Goal: Task Accomplishment & Management: Manage account settings

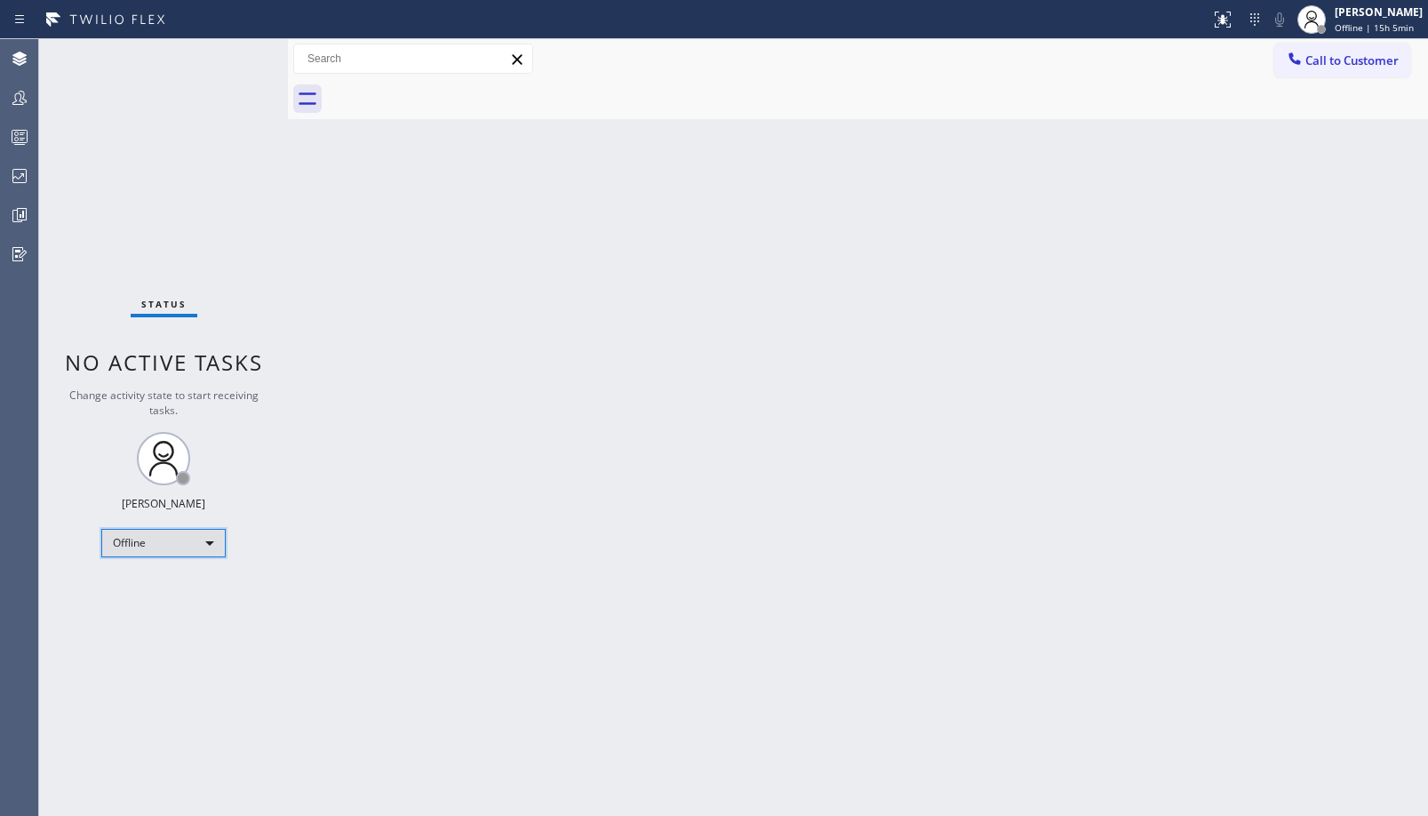
click at [196, 543] on div "Offline" at bounding box center [163, 543] width 124 height 28
click at [197, 614] on li "Unavailable" at bounding box center [162, 612] width 121 height 21
click at [883, 203] on div "Back to Dashboard Change Sender ID Customers Technicians Select a contact Outbo…" at bounding box center [858, 427] width 1140 height 777
click at [22, 98] on icon at bounding box center [19, 97] width 21 height 21
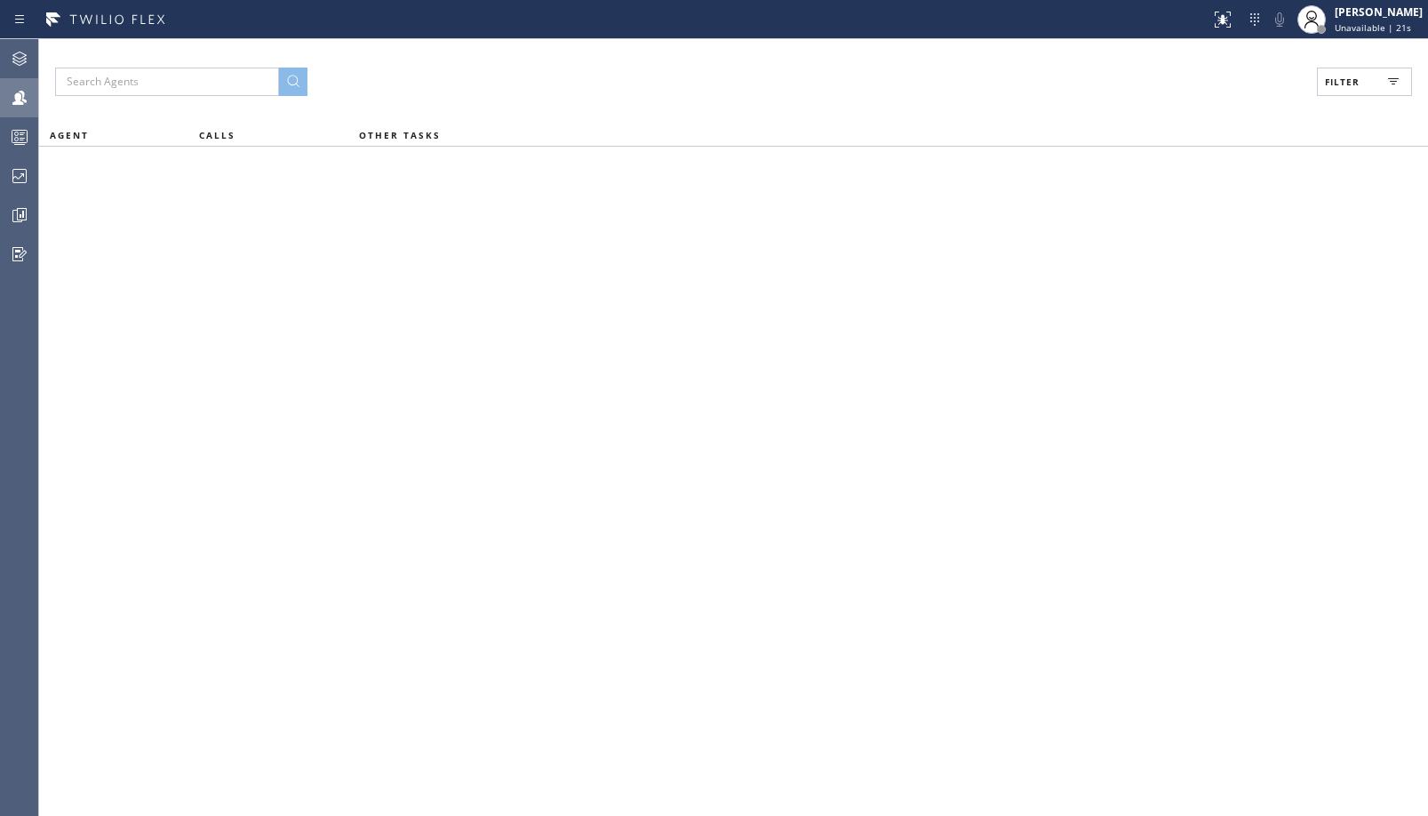
click at [1357, 16] on div "Ambrosio Lebios" at bounding box center [1379, 11] width 88 height 15
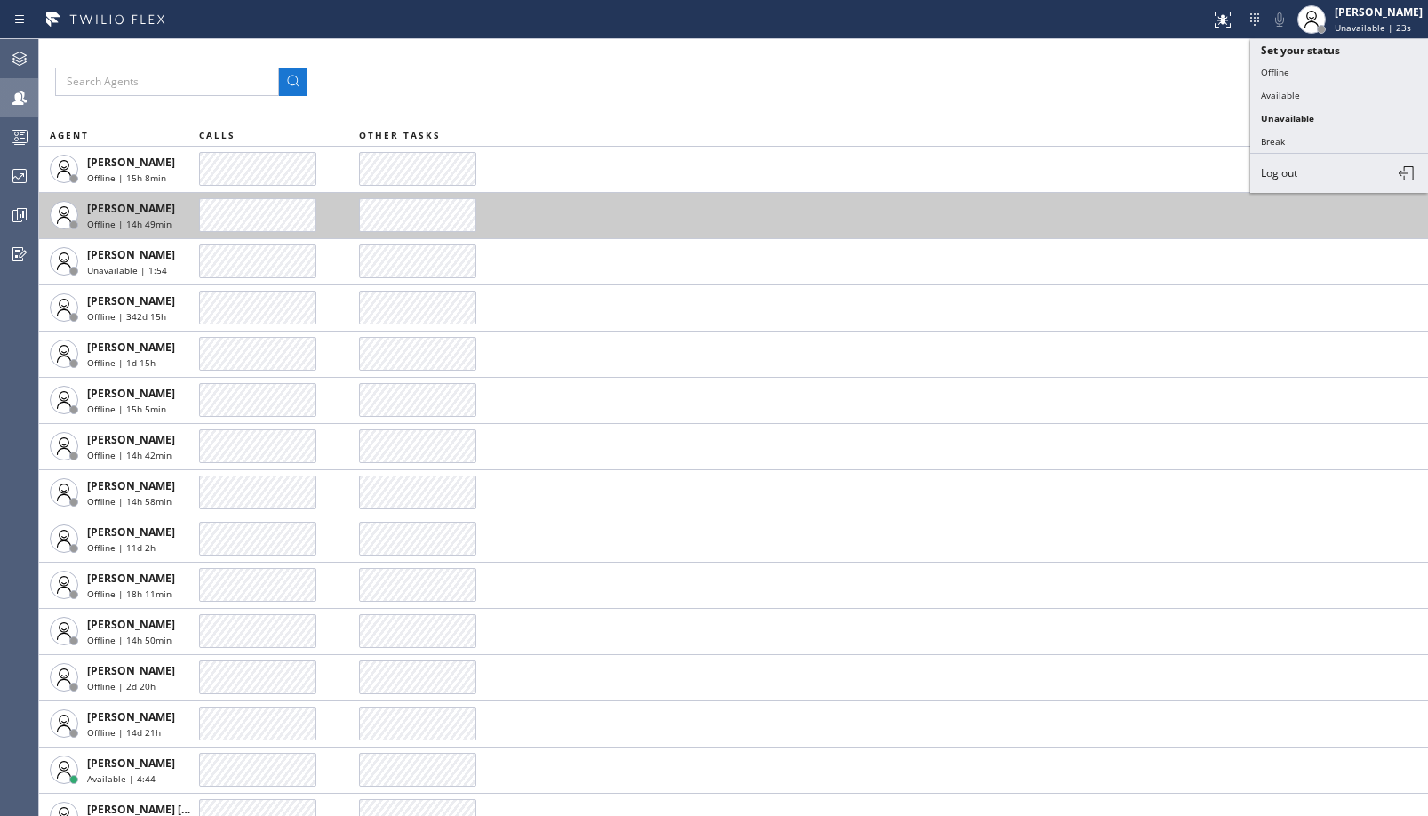
click at [816, 205] on td at bounding box center [893, 215] width 1069 height 46
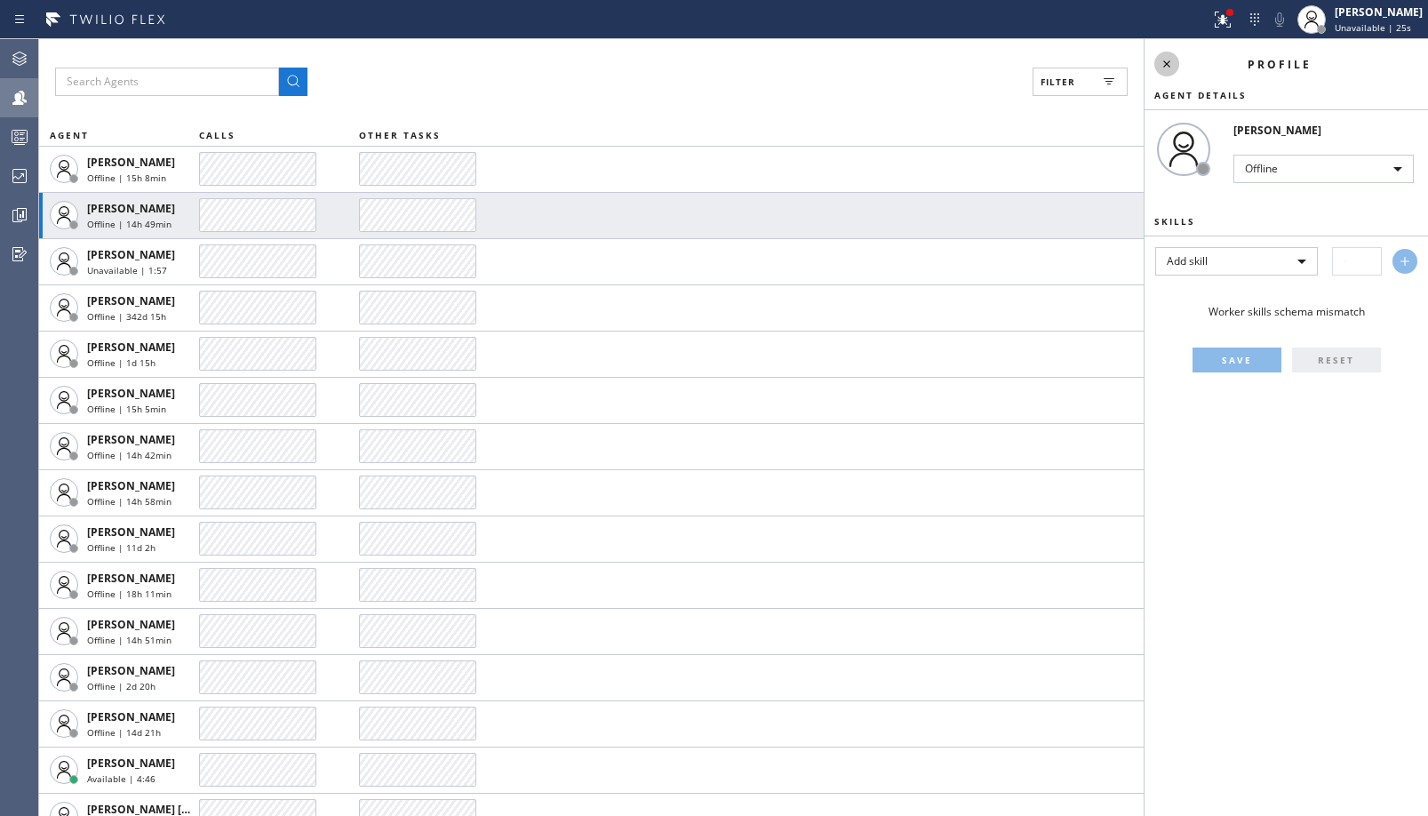
click at [1160, 59] on icon at bounding box center [1166, 63] width 21 height 21
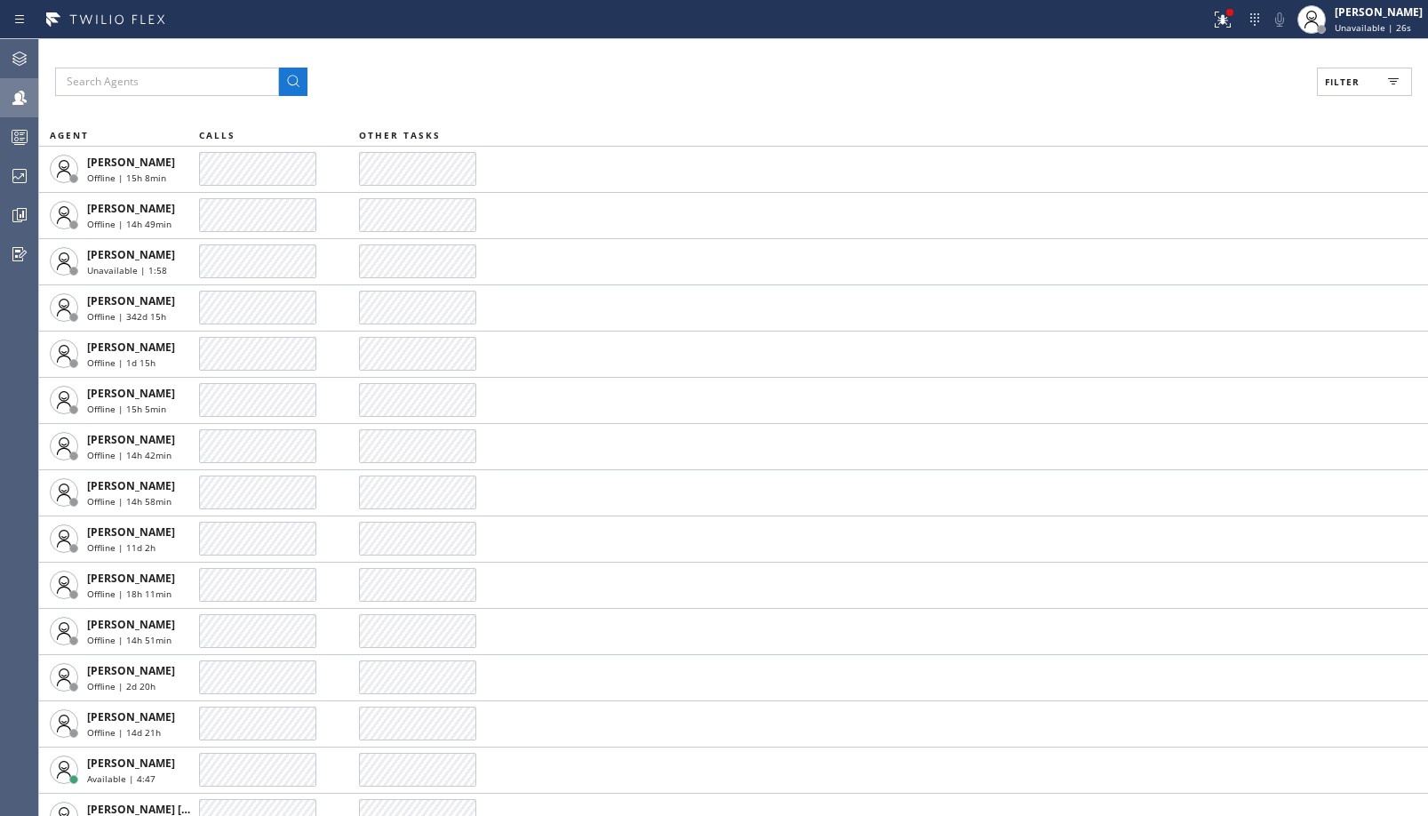
click at [1344, 84] on span "Filter" at bounding box center [1342, 82] width 35 height 12
click at [1211, 205] on label "Available" at bounding box center [1297, 210] width 234 height 15
click at [1180, 205] on input "Available" at bounding box center [1169, 209] width 21 height 21
checkbox input "true"
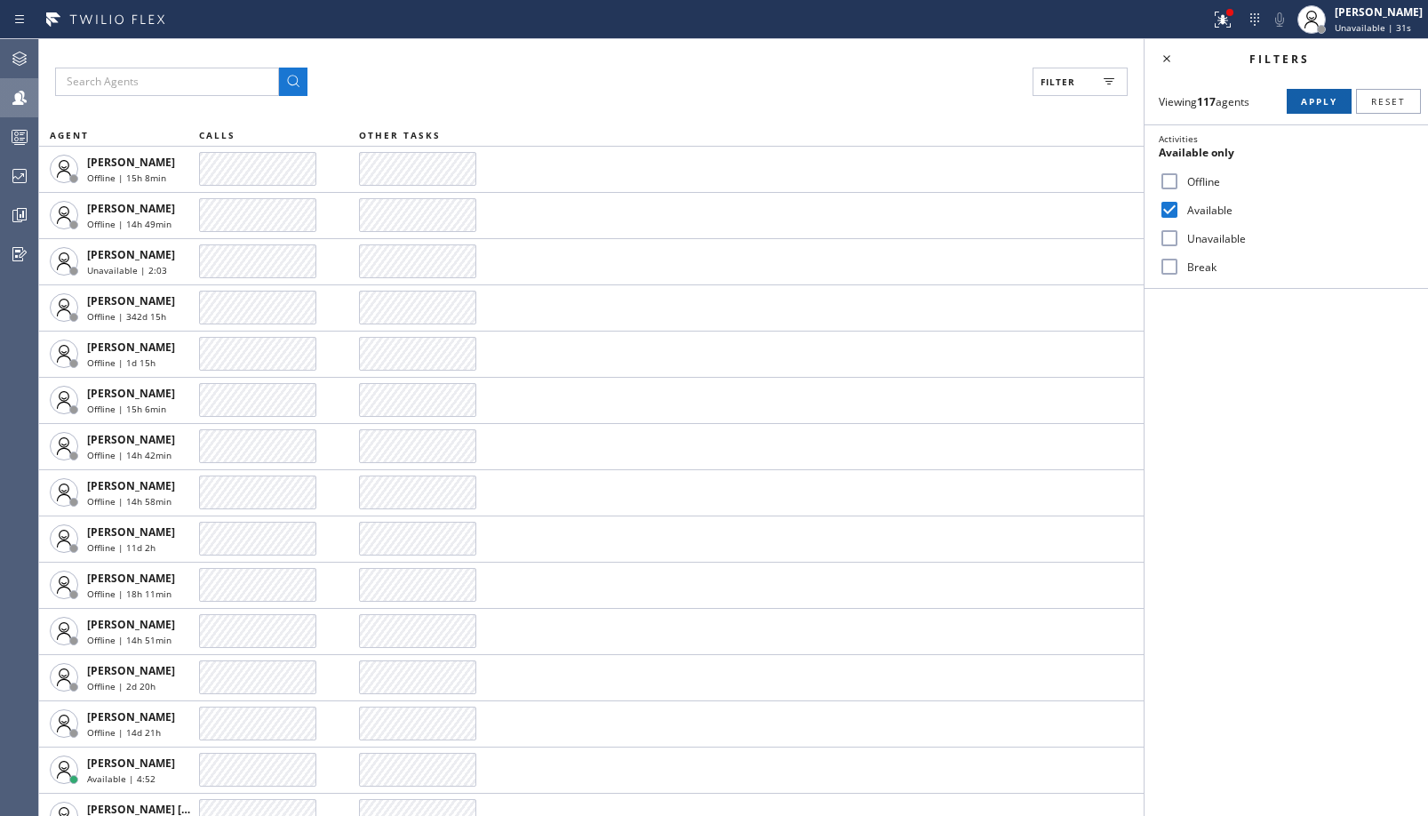
click at [1319, 90] on button "Apply" at bounding box center [1319, 101] width 65 height 25
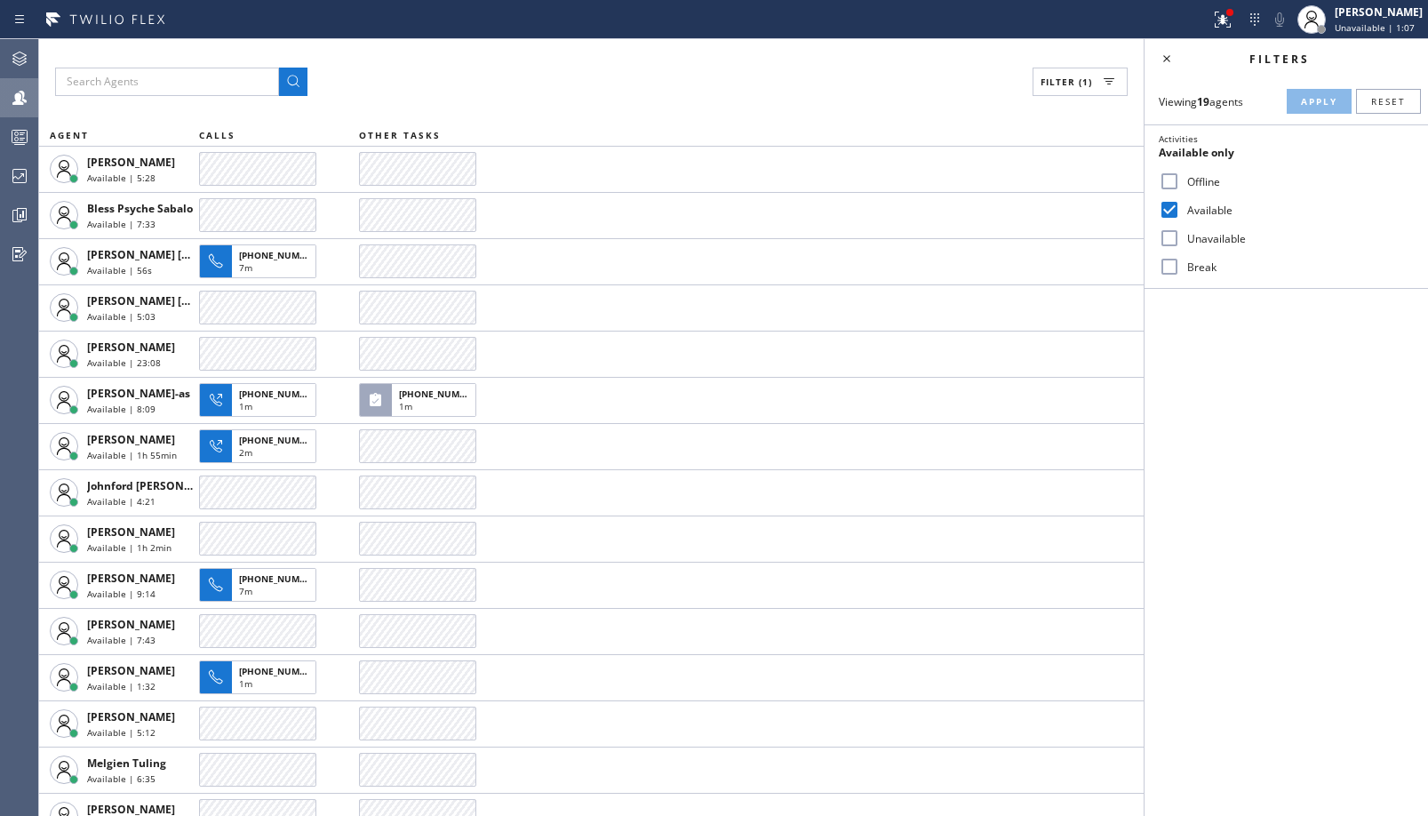
click at [1183, 237] on label "Unavailable" at bounding box center [1297, 238] width 234 height 15
click at [1180, 237] on input "Unavailable" at bounding box center [1169, 237] width 21 height 21
checkbox input "true"
click at [1213, 208] on label "Available" at bounding box center [1297, 210] width 234 height 15
click at [1180, 208] on input "Available" at bounding box center [1169, 209] width 21 height 21
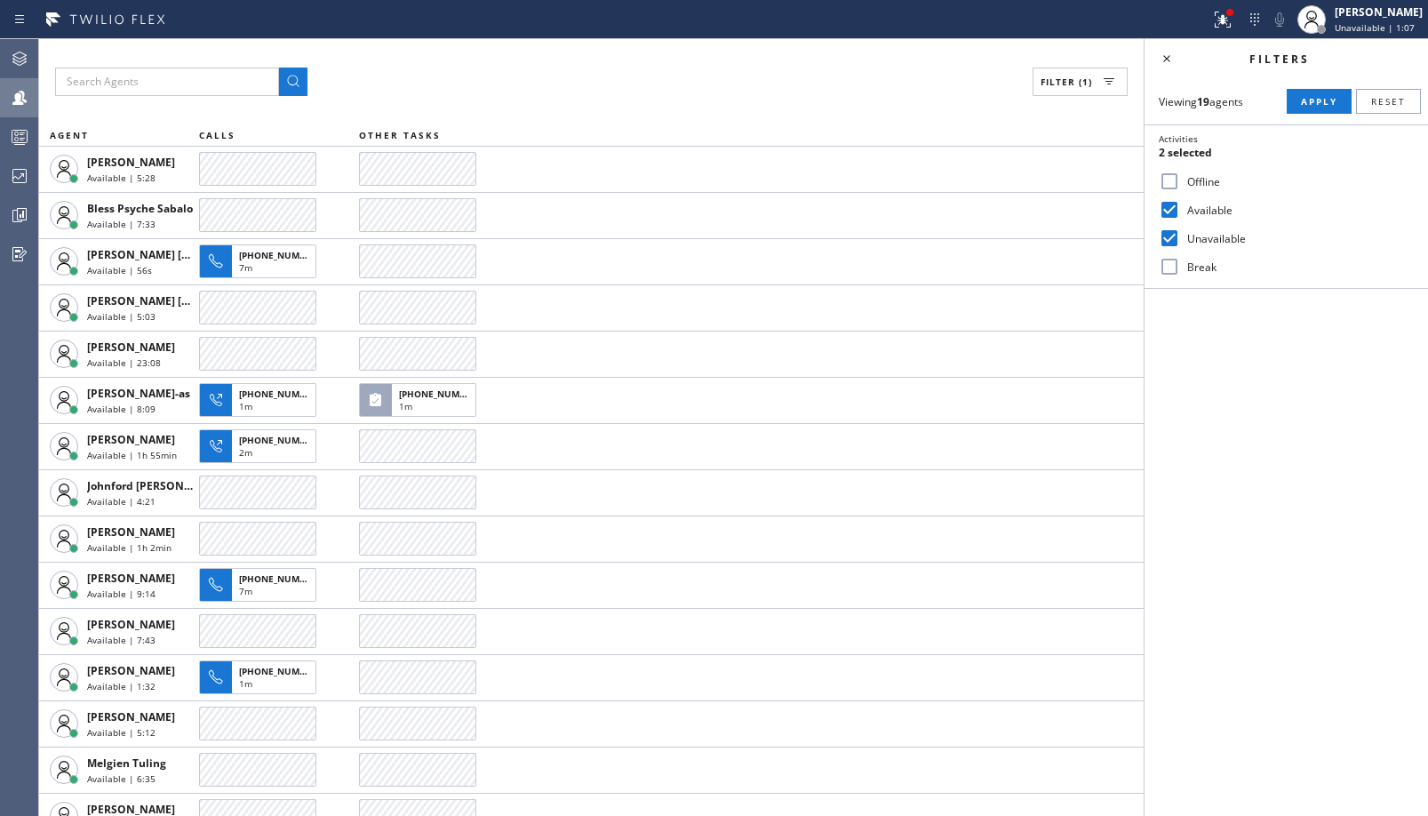
checkbox input "false"
click at [1327, 102] on span "Apply" at bounding box center [1319, 101] width 36 height 12
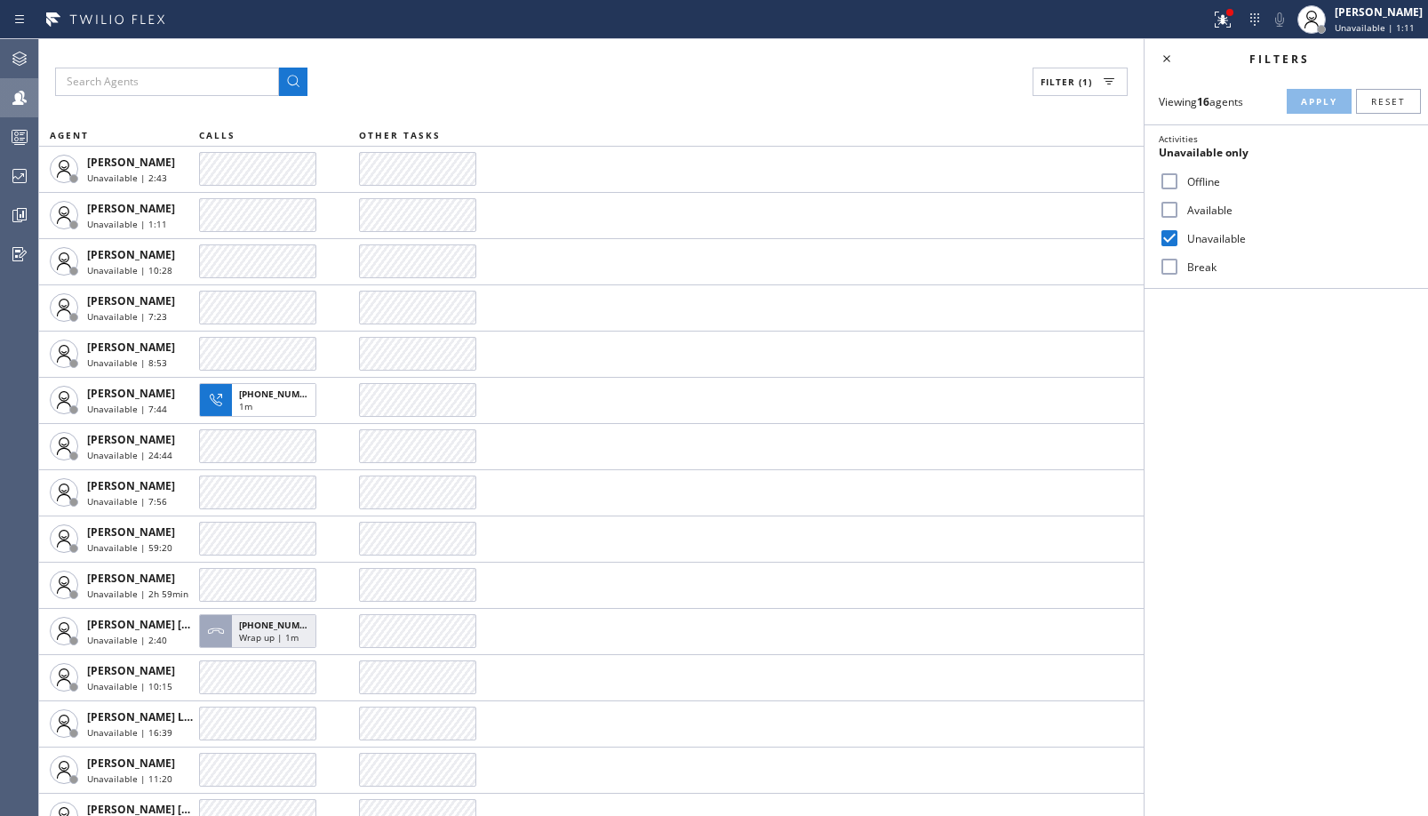
click at [1193, 182] on label "Offline" at bounding box center [1297, 181] width 234 height 15
click at [1180, 182] on input "Offline" at bounding box center [1169, 181] width 21 height 21
checkbox input "true"
drag, startPoint x: 1182, startPoint y: 240, endPoint x: 1247, endPoint y: 179, distance: 88.6
click at [1186, 235] on label "Unavailable" at bounding box center [1297, 238] width 234 height 15
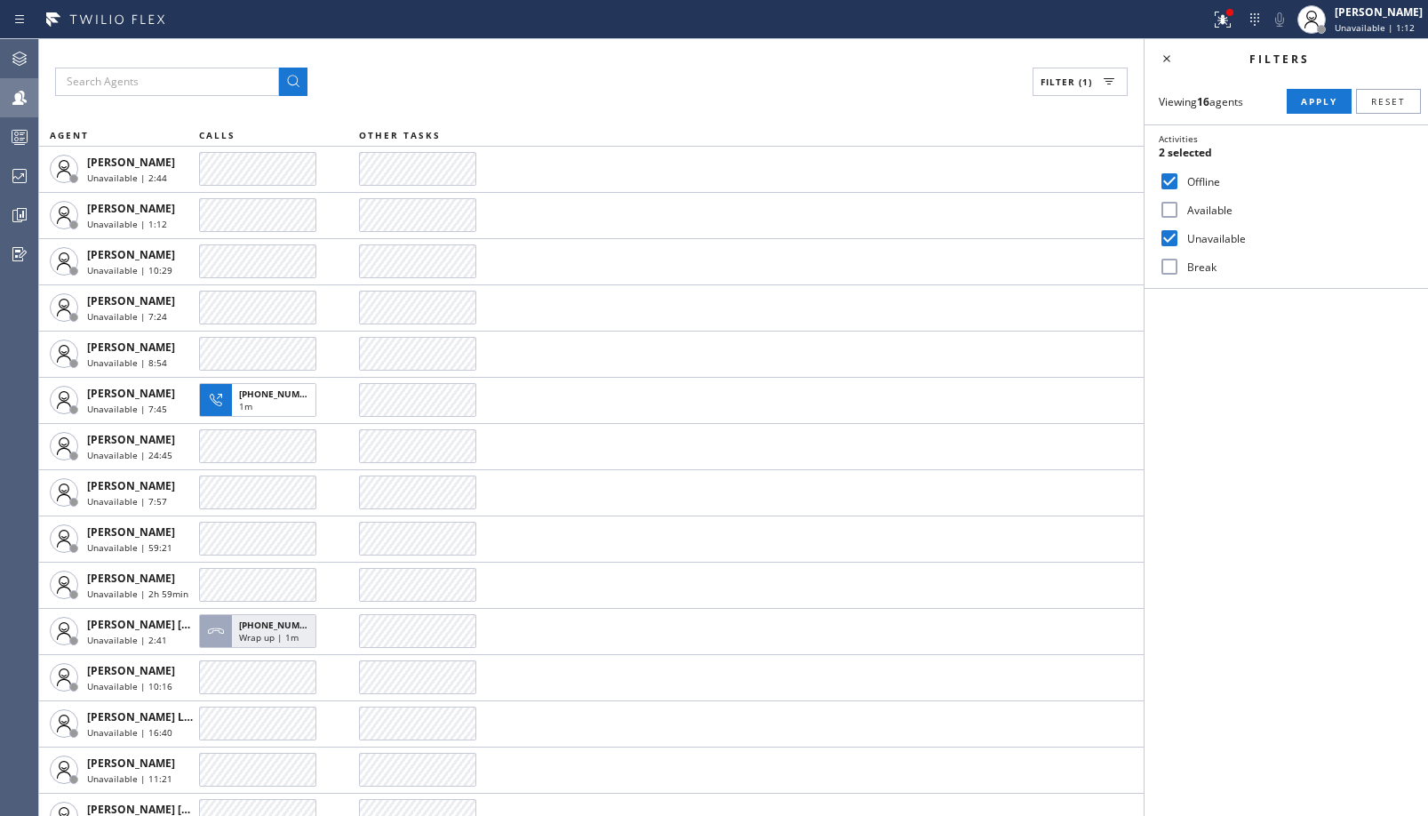
click at [1180, 235] on input "Unavailable" at bounding box center [1169, 237] width 21 height 21
click at [1324, 116] on div "Viewing 16 agents Apply Reset Activities Offline only Offline Available Unavail…" at bounding box center [1285, 183] width 283 height 211
click at [1322, 116] on div "Viewing 16 agents Apply Reset Activities Offline only Offline Available Unavail…" at bounding box center [1285, 183] width 283 height 211
click at [1326, 95] on span "Apply" at bounding box center [1319, 101] width 36 height 12
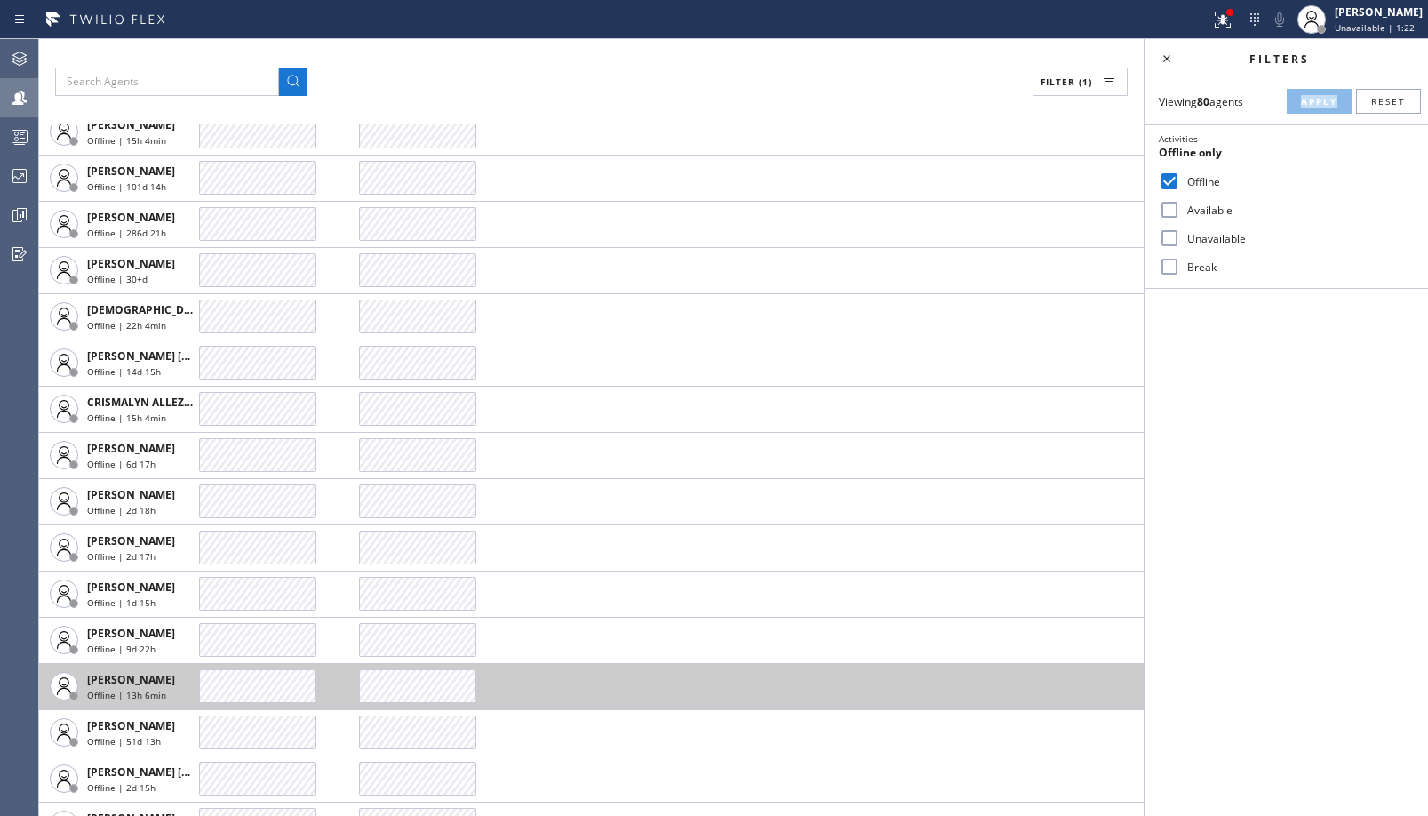
scroll to position [622, 0]
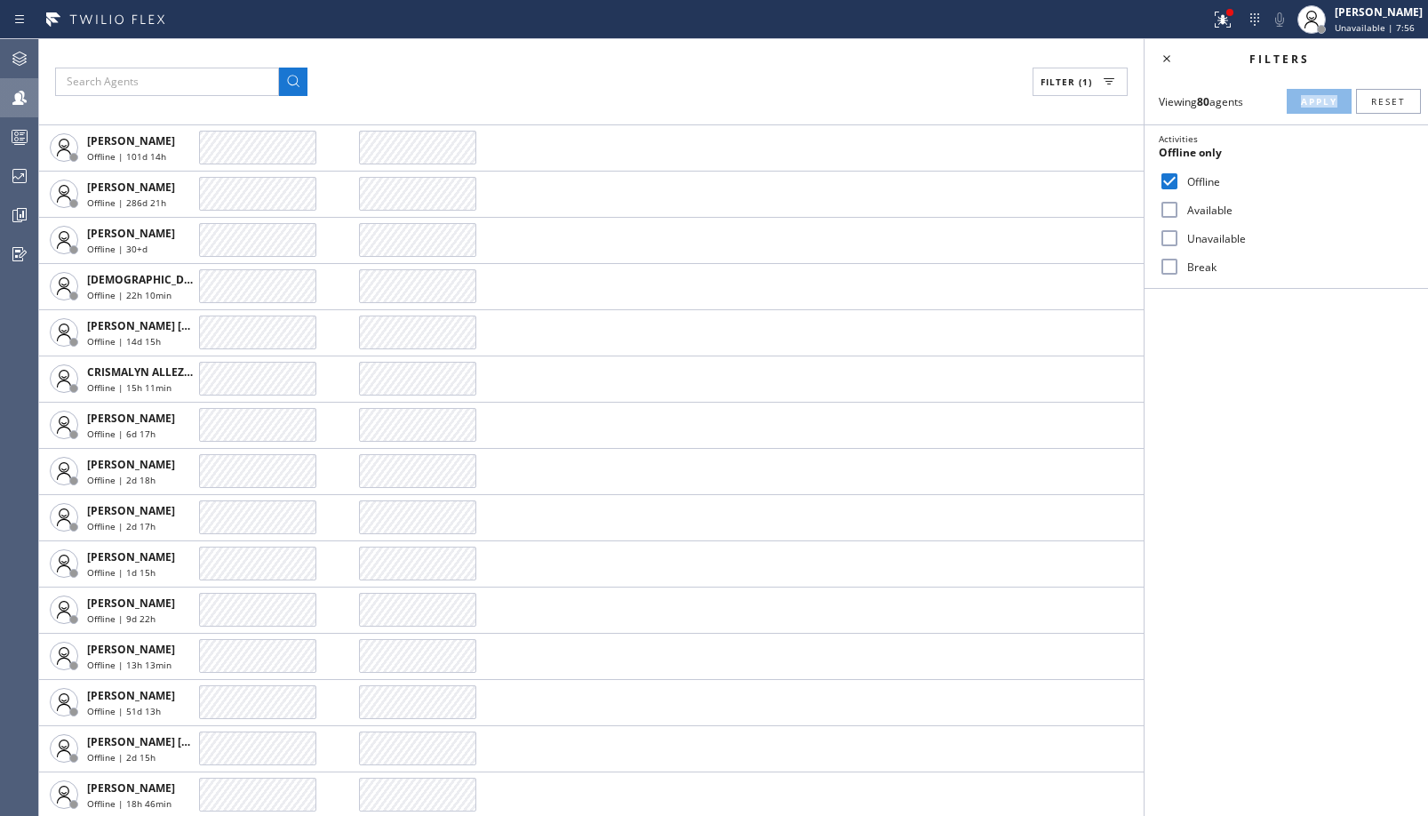
click at [1191, 239] on label "Unavailable" at bounding box center [1297, 238] width 234 height 15
click at [1180, 239] on input "Unavailable" at bounding box center [1169, 237] width 21 height 21
checkbox input "true"
click at [1205, 183] on label "Offline" at bounding box center [1297, 181] width 234 height 15
click at [1180, 183] on input "Offline" at bounding box center [1169, 181] width 21 height 21
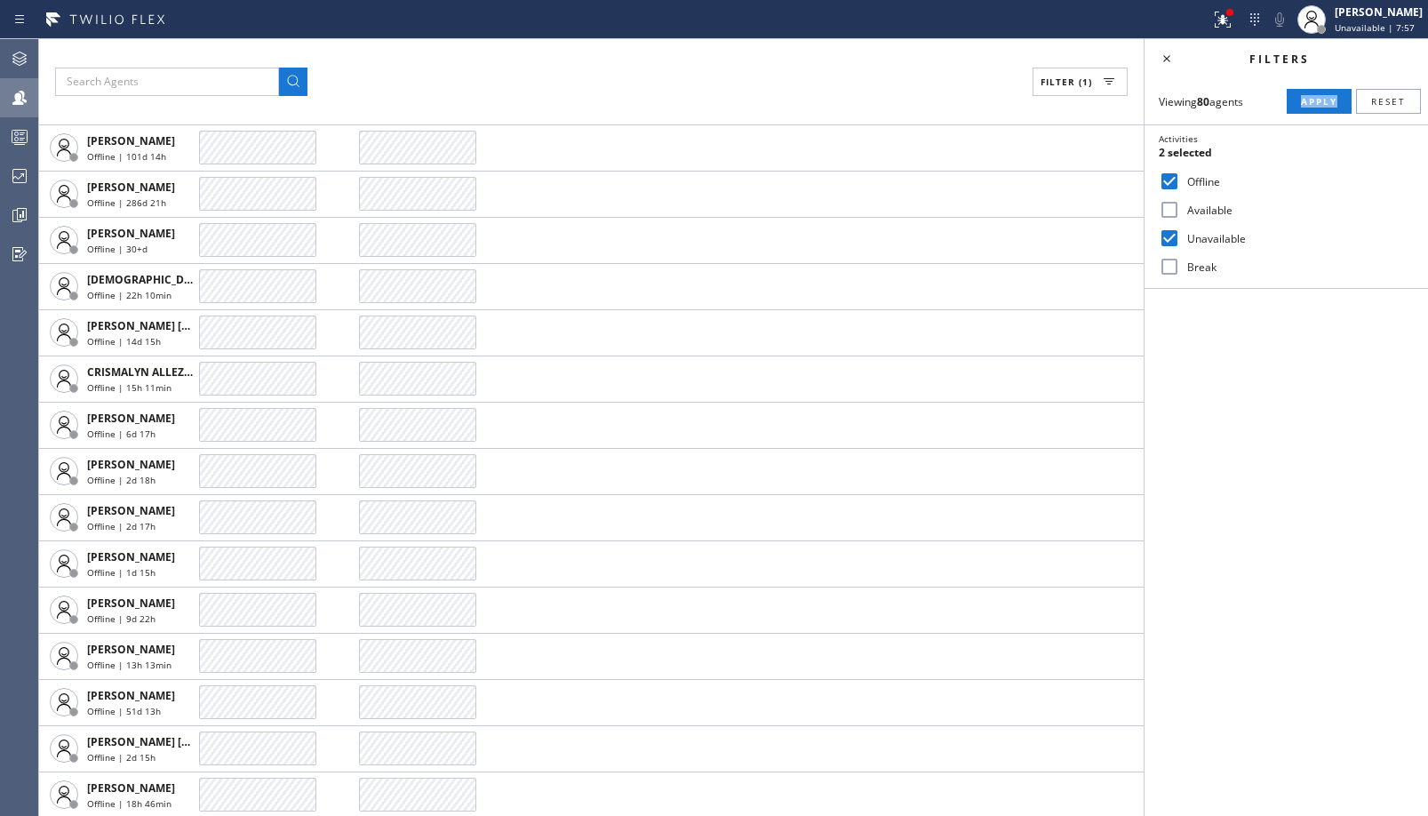
checkbox input "false"
click at [1308, 109] on button "Apply" at bounding box center [1319, 101] width 65 height 25
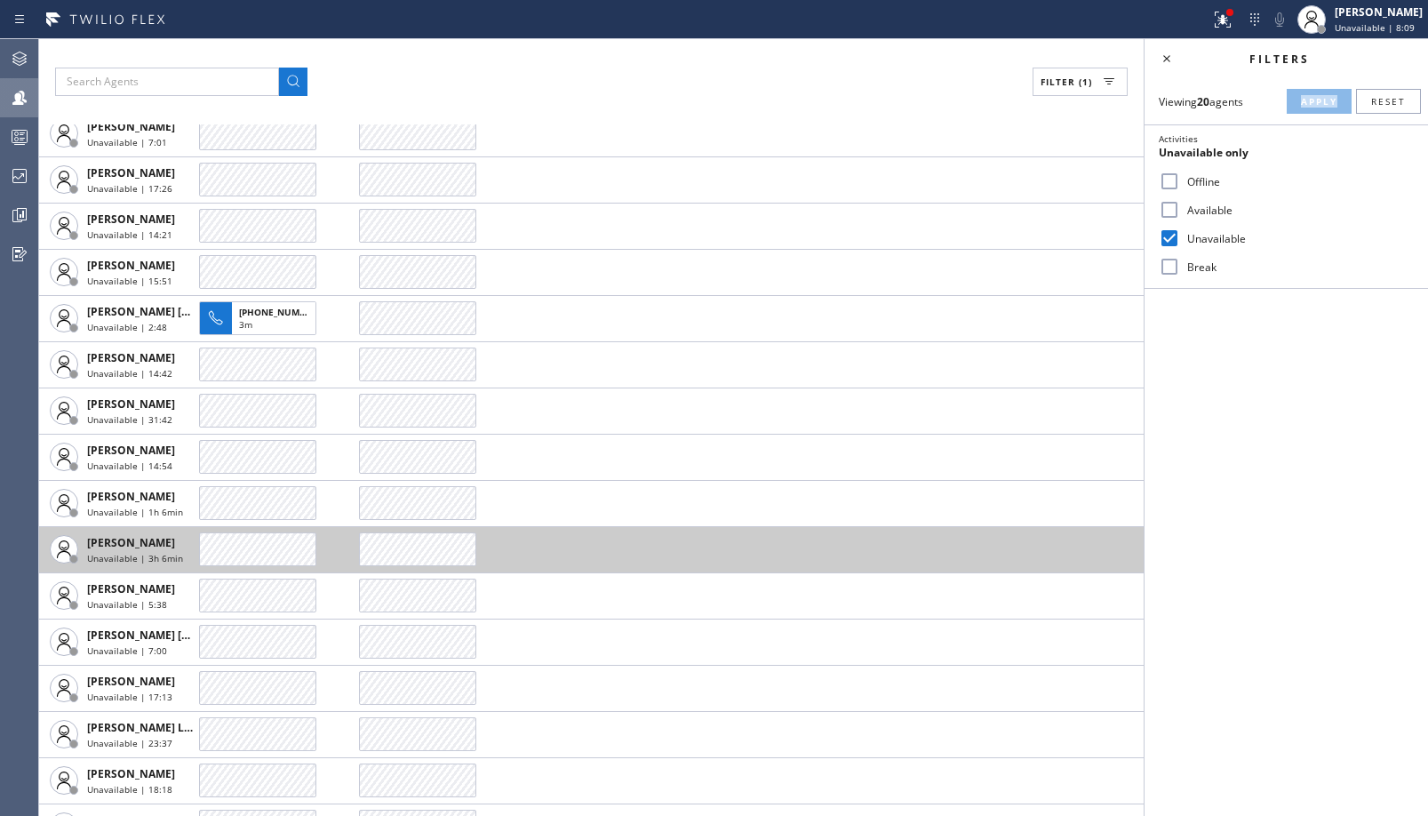
scroll to position [0, 0]
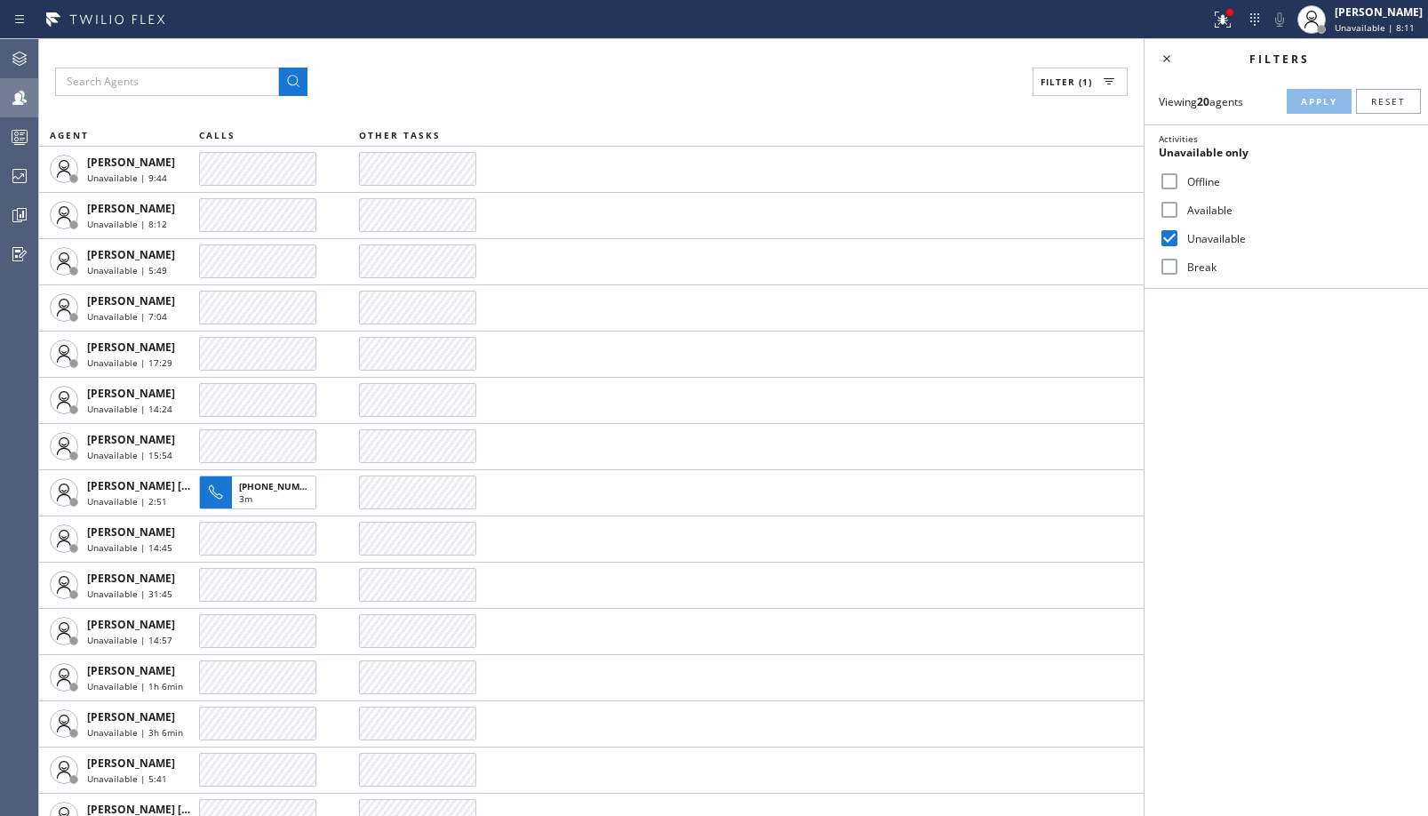
click at [1194, 219] on div "Available" at bounding box center [1285, 209] width 283 height 28
click at [1195, 203] on label "Available" at bounding box center [1297, 210] width 234 height 15
click at [1180, 203] on input "Available" at bounding box center [1169, 209] width 21 height 21
checkbox input "true"
click at [1178, 234] on input "Unavailable" at bounding box center [1169, 237] width 21 height 21
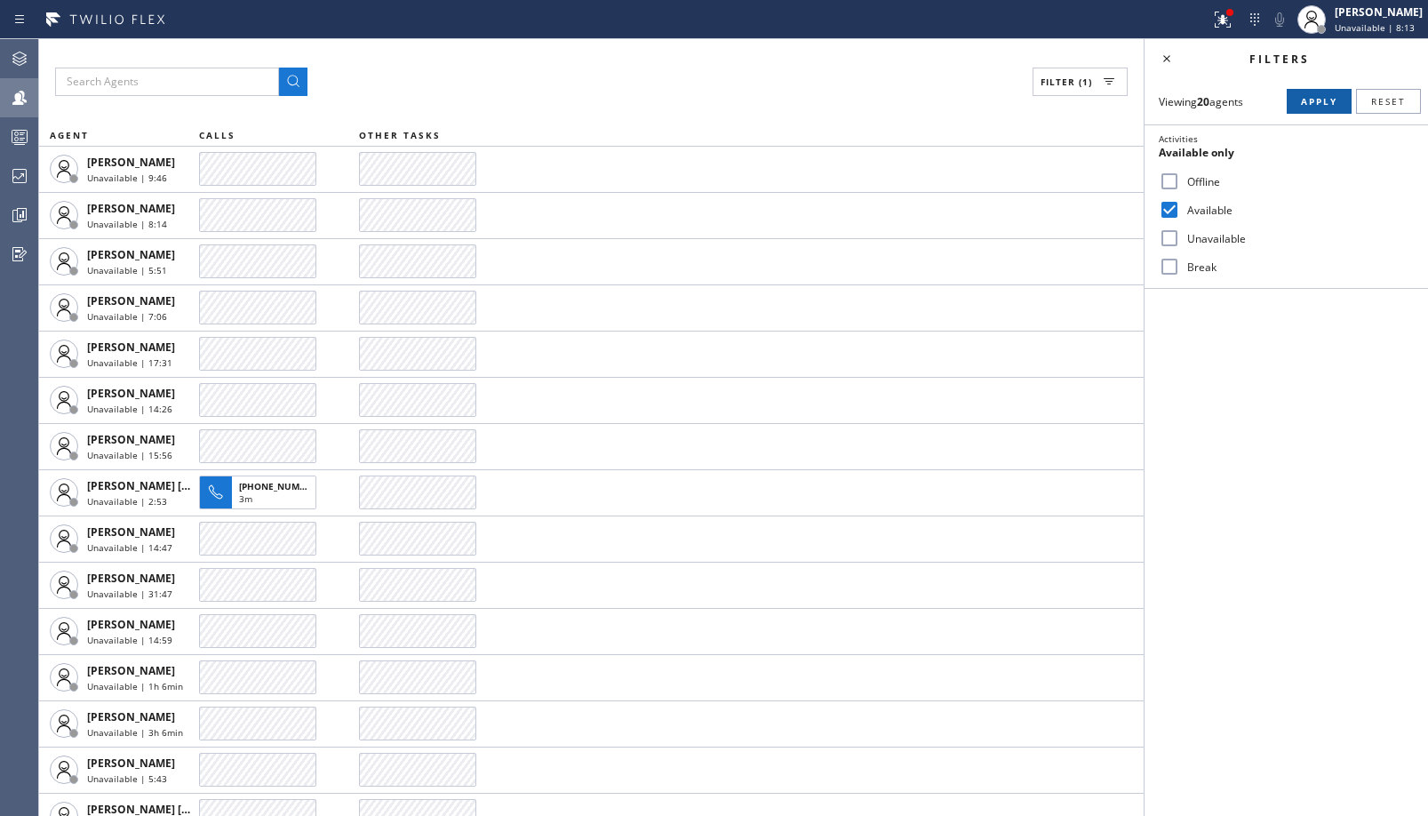
click at [1310, 113] on button "Apply" at bounding box center [1319, 101] width 65 height 25
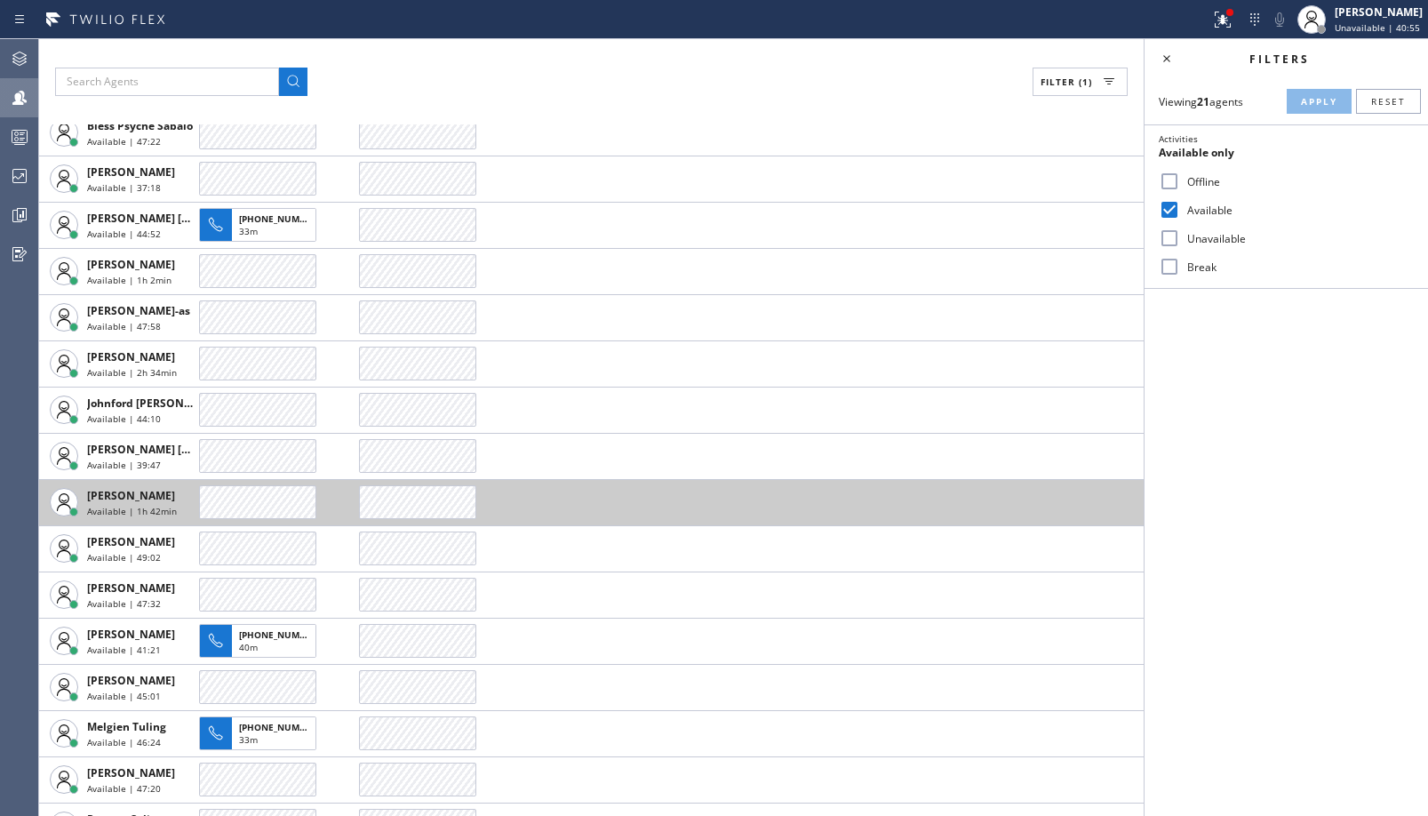
scroll to position [124, 0]
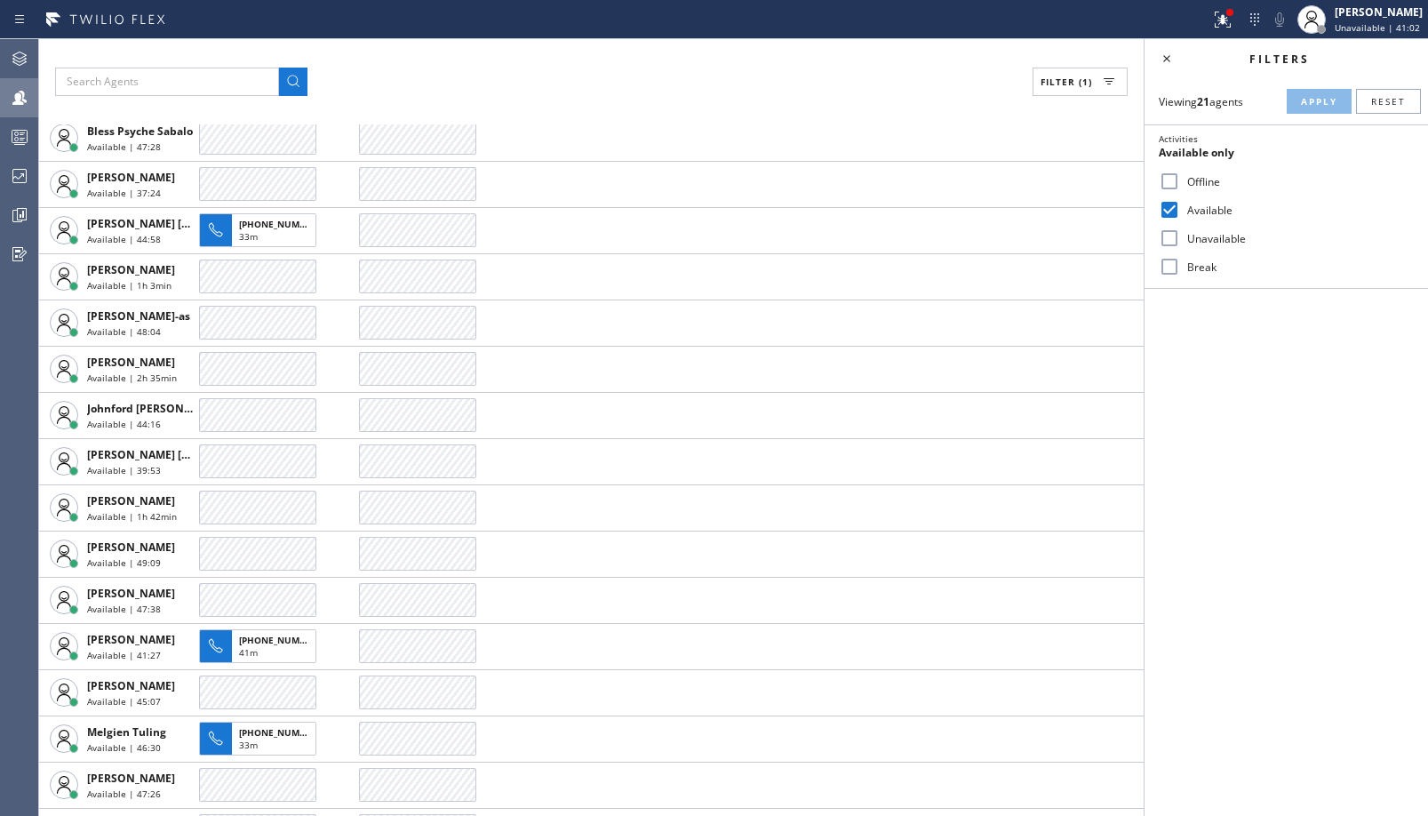
click at [1173, 234] on input "Unavailable" at bounding box center [1169, 237] width 21 height 21
click at [1311, 105] on span "Apply" at bounding box center [1319, 101] width 36 height 12
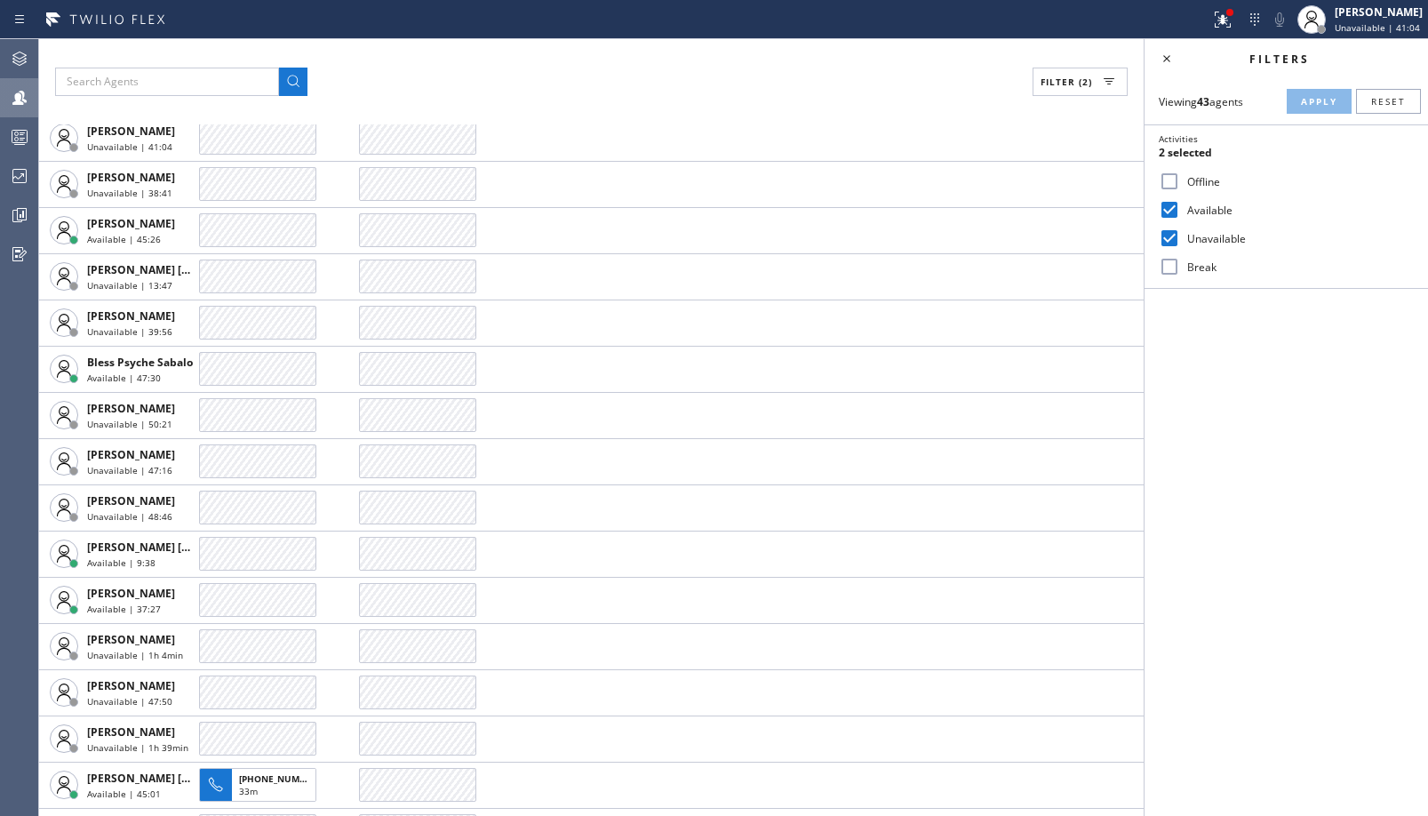
scroll to position [355, 0]
click at [1200, 246] on div "Unavailable" at bounding box center [1285, 238] width 283 height 28
click at [1206, 238] on label "Unavailable" at bounding box center [1297, 238] width 234 height 15
click at [1180, 238] on input "Unavailable" at bounding box center [1169, 237] width 21 height 21
checkbox input "false"
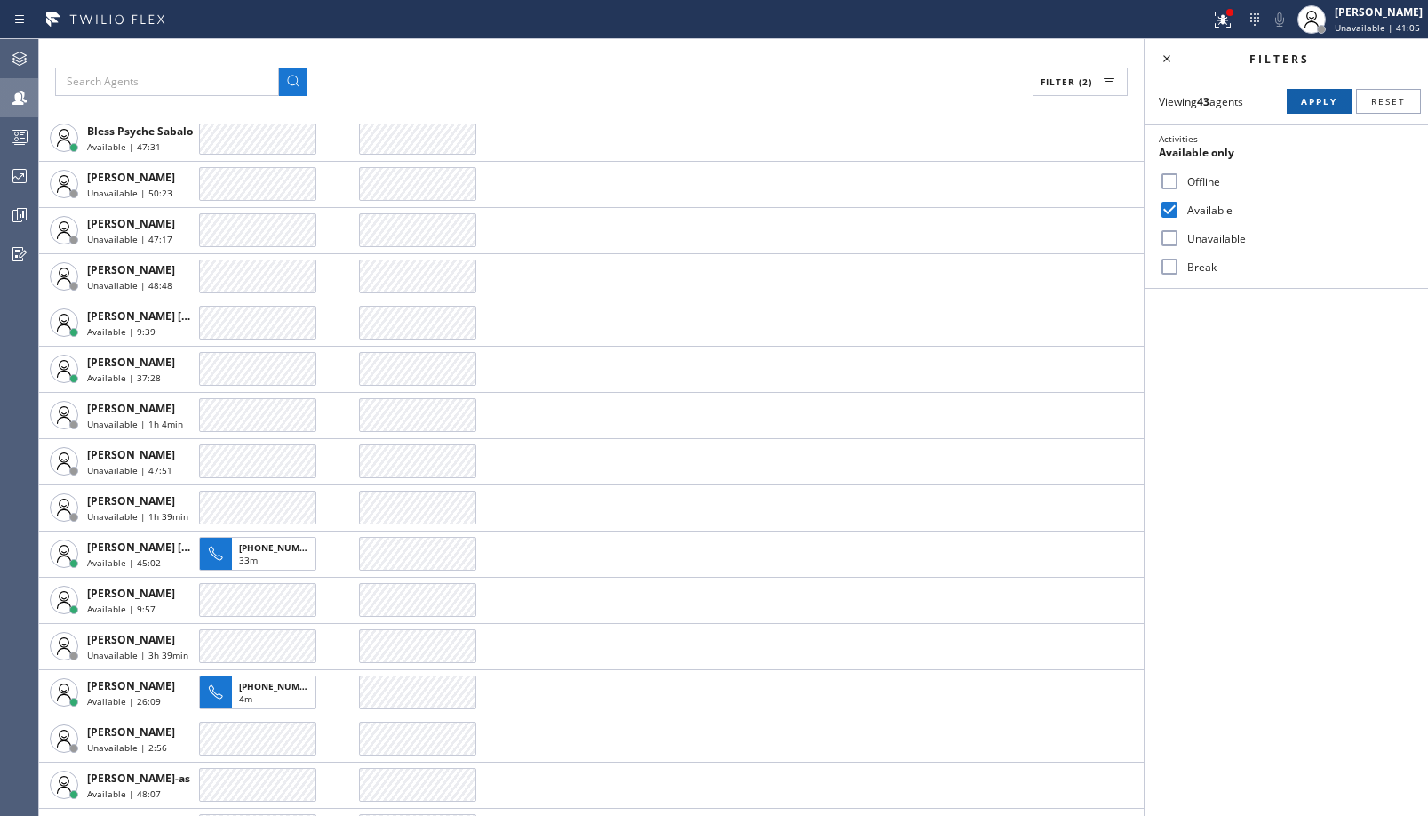
click at [1312, 104] on span "Apply" at bounding box center [1319, 101] width 36 height 12
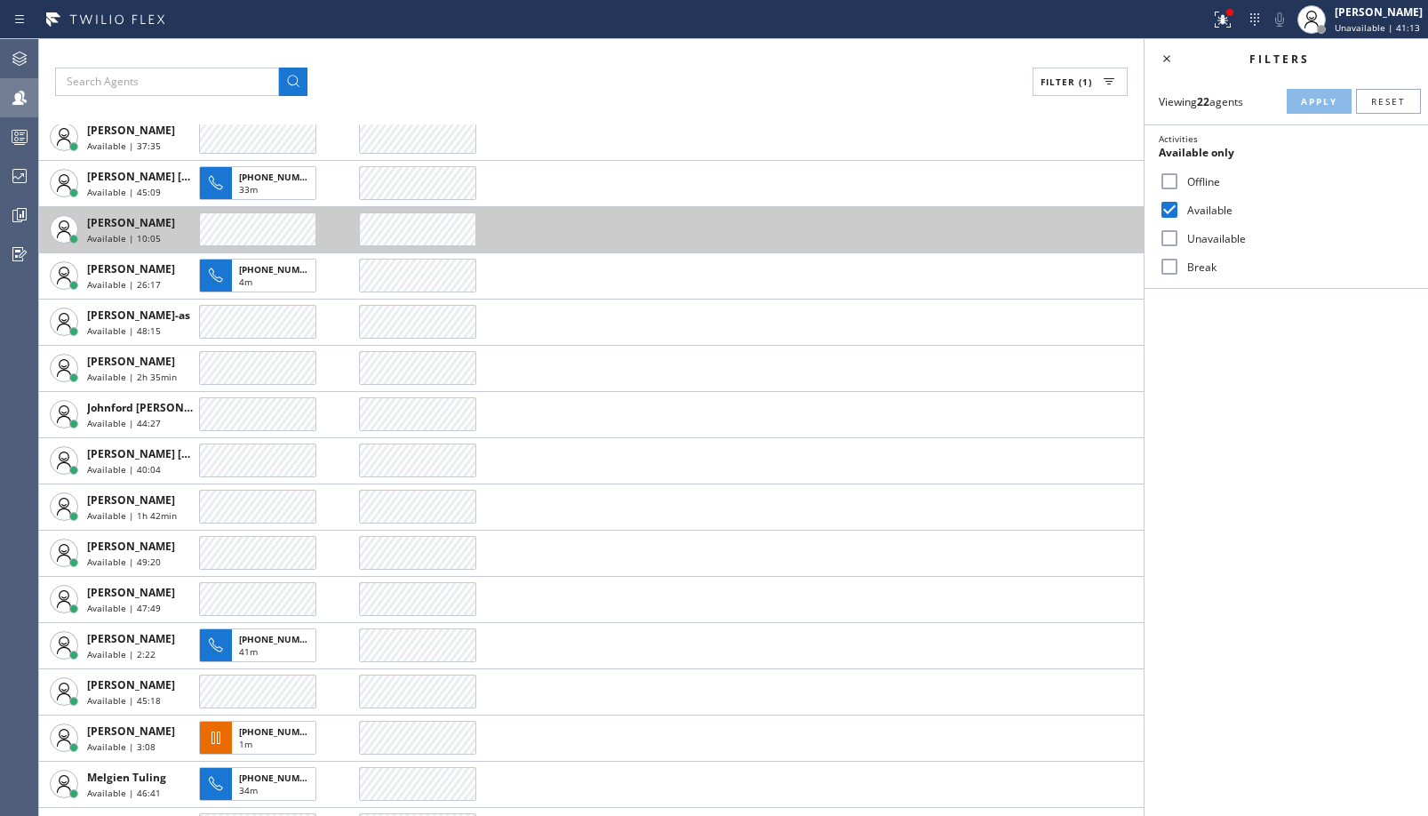
scroll to position [0, 0]
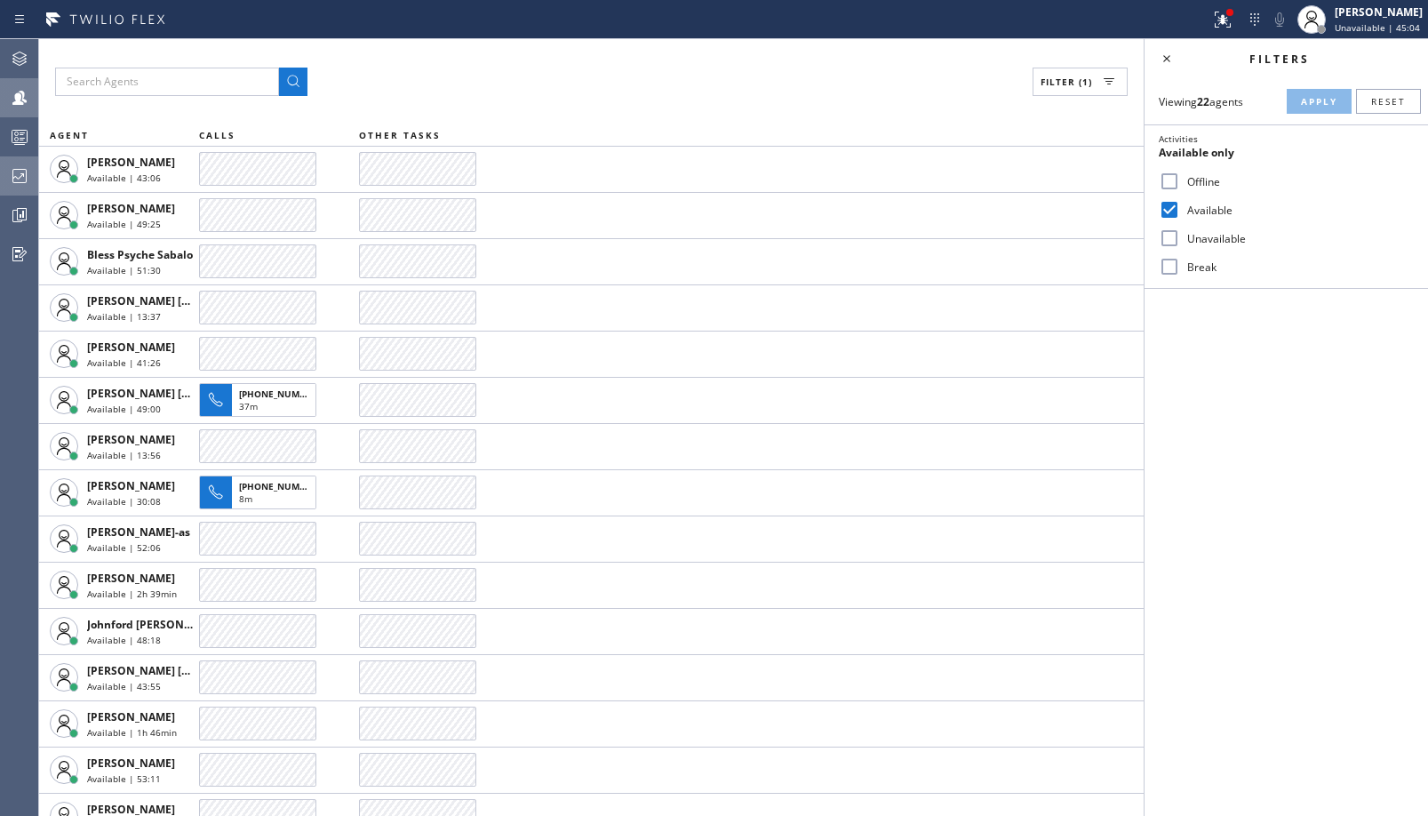
click at [17, 182] on icon at bounding box center [19, 176] width 14 height 14
